Goal: Check status: Check status

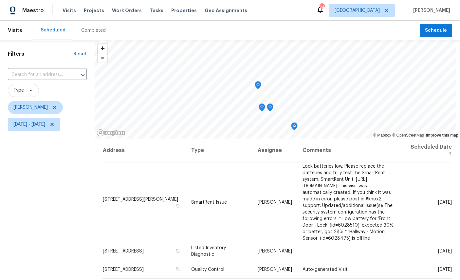
click at [259, 85] on icon "Map marker" at bounding box center [258, 86] width 6 height 8
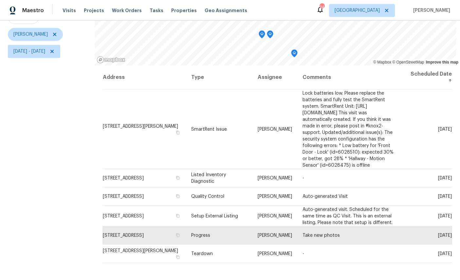
scroll to position [29, 0]
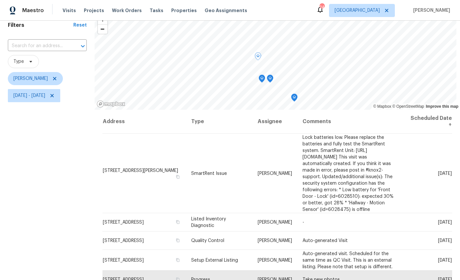
click at [262, 80] on icon "Map marker" at bounding box center [262, 79] width 6 height 8
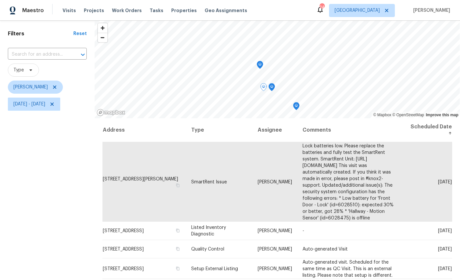
scroll to position [9, 0]
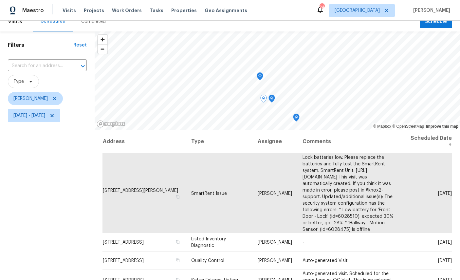
click at [258, 80] on icon "Map marker" at bounding box center [260, 76] width 7 height 8
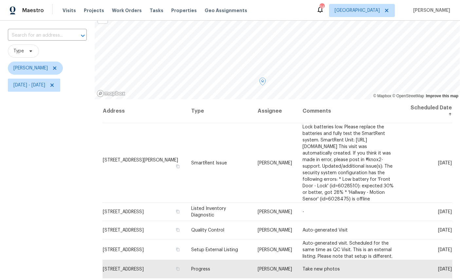
scroll to position [18, 0]
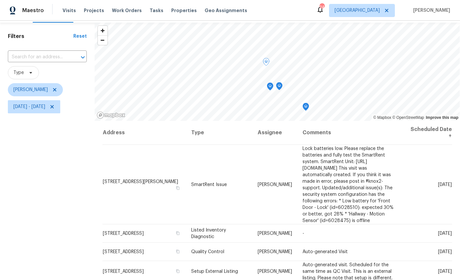
click at [272, 89] on icon "Map marker" at bounding box center [270, 87] width 7 height 8
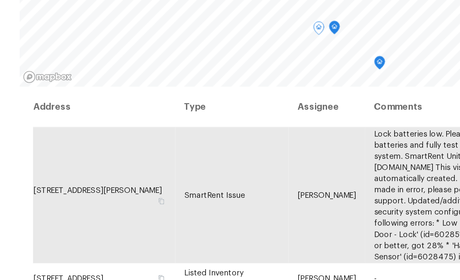
scroll to position [0, 0]
click at [282, 116] on icon "Map marker" at bounding box center [285, 120] width 6 height 8
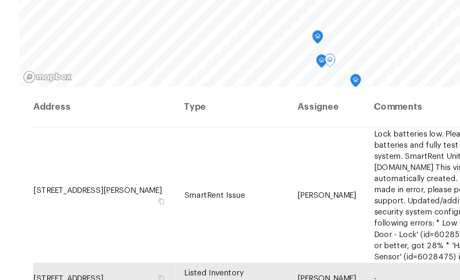
click at [271, 123] on icon "Map marker" at bounding box center [272, 124] width 2 height 2
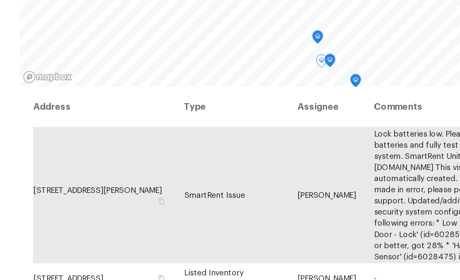
click at [289, 131] on icon "Map marker" at bounding box center [292, 135] width 6 height 8
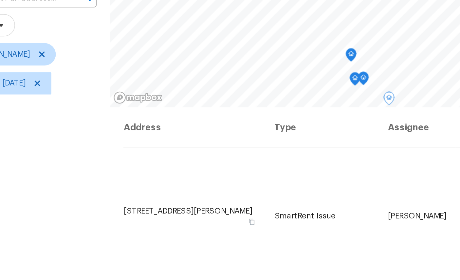
click at [235, 107] on icon "Map marker" at bounding box center [236, 108] width 2 height 2
click at [240, 118] on icon "Map marker" at bounding box center [243, 122] width 6 height 8
click at [31, 116] on div "Filters Reset ​ Type William Sparks Sun, Aug 10 - Thu, Aug 14" at bounding box center [47, 201] width 95 height 322
click at [238, 122] on icon "Map marker" at bounding box center [238, 122] width 1 height 1
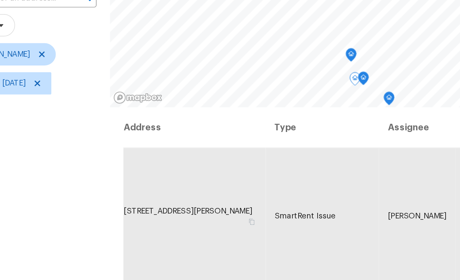
click at [242, 121] on icon "Map marker" at bounding box center [243, 122] width 2 height 2
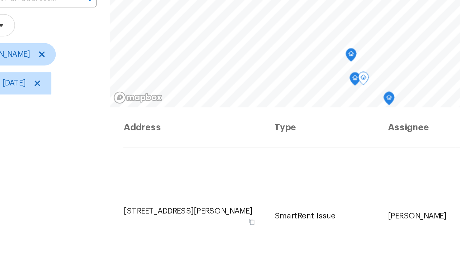
click at [235, 118] on icon "Map marker" at bounding box center [238, 122] width 7 height 8
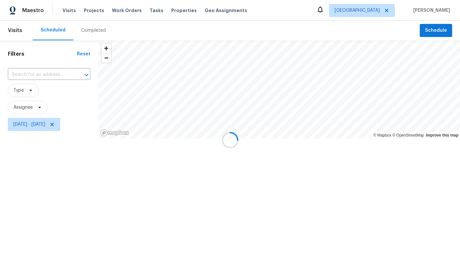
scroll to position [14, 0]
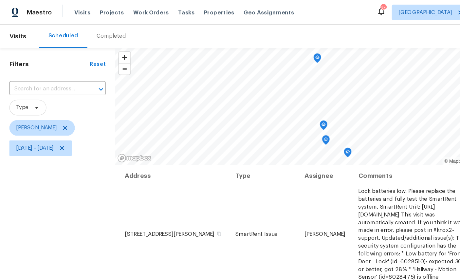
click at [271, 105] on icon "Map marker" at bounding box center [272, 106] width 6 height 8
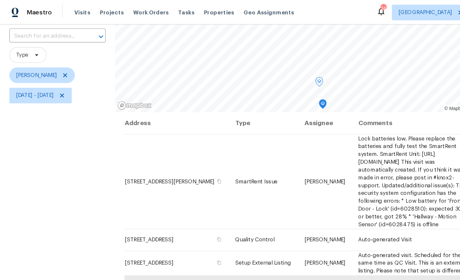
scroll to position [45, 0]
click at [271, 85] on icon "Map marker" at bounding box center [271, 88] width 6 height 8
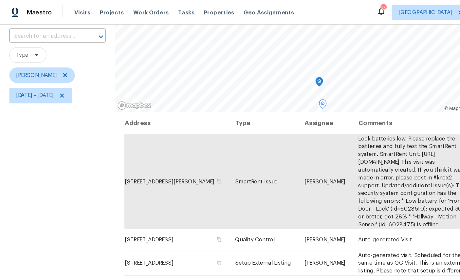
scroll to position [32, 0]
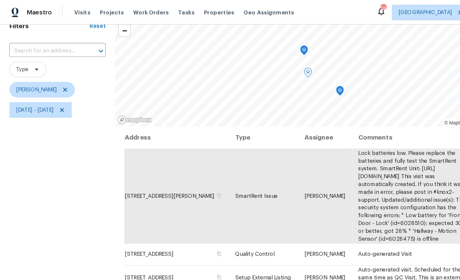
click at [257, 42] on icon "Map marker" at bounding box center [255, 42] width 7 height 8
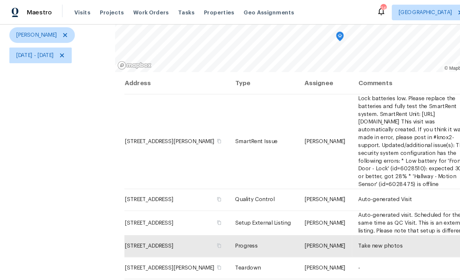
scroll to position [77, 0]
